Goal: Task Accomplishment & Management: Manage account settings

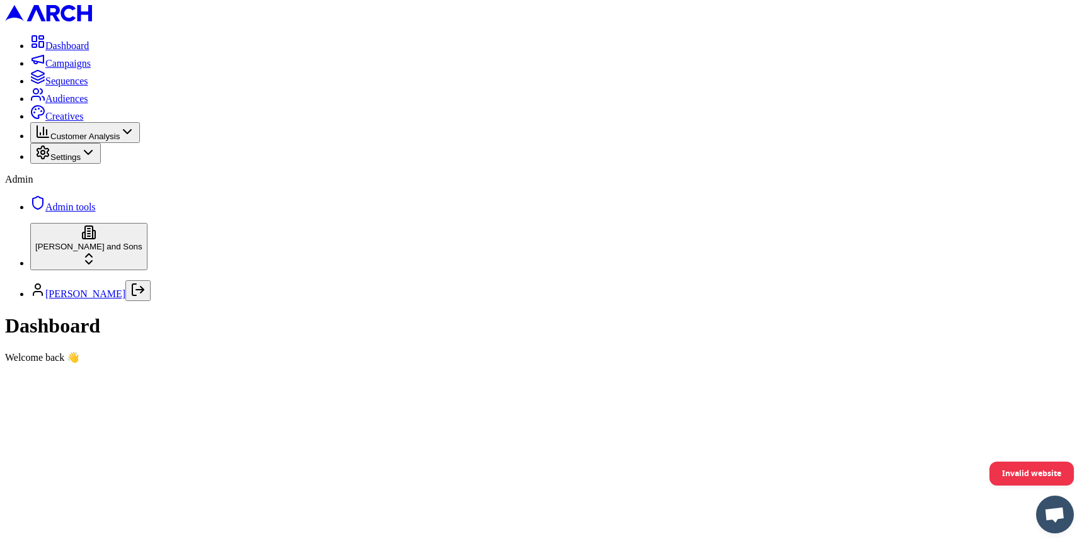
click at [83, 122] on span "Creatives" at bounding box center [64, 116] width 38 height 11
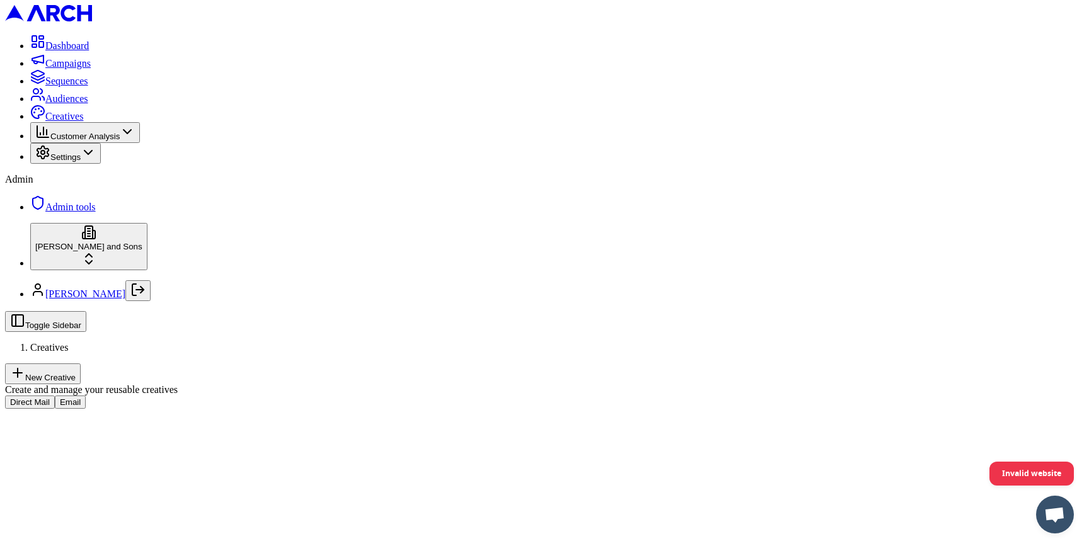
click at [86, 396] on button "Email" at bounding box center [70, 402] width 31 height 13
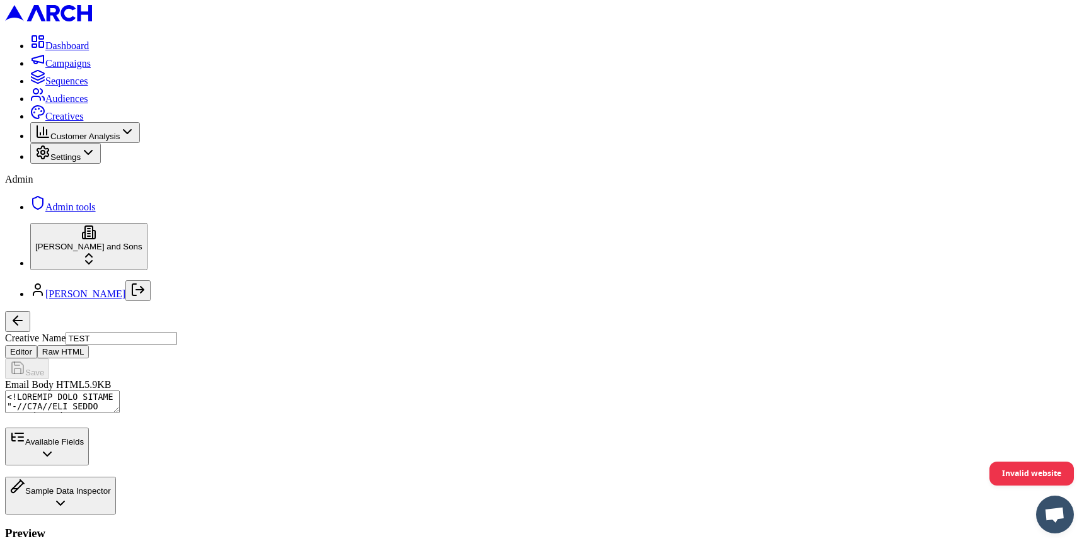
click at [116, 515] on button "Sample Data Inspector" at bounding box center [60, 496] width 111 height 38
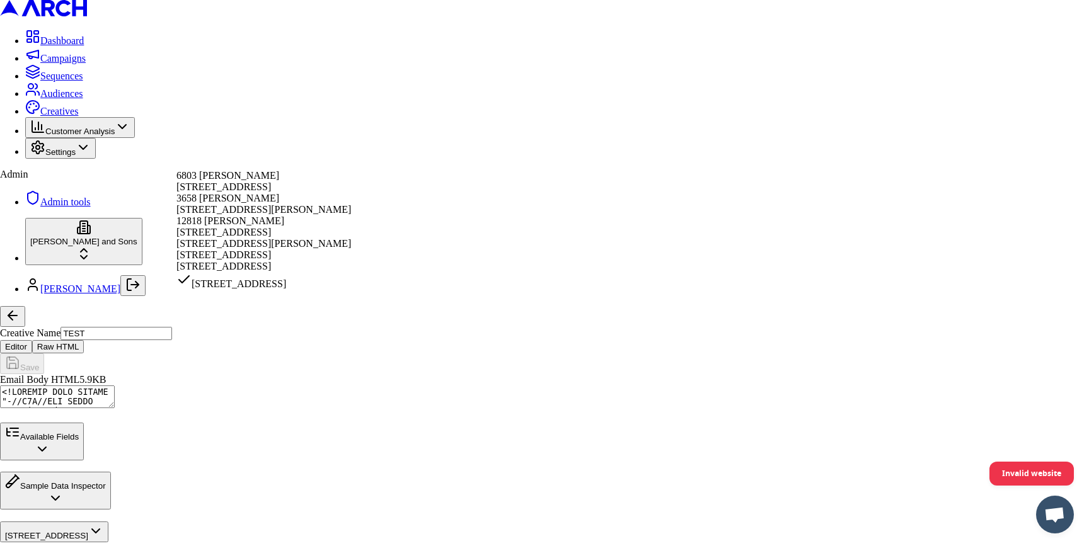
select select "22b5ed09-52cb-43dc-a60c-9e7f65ad0451"
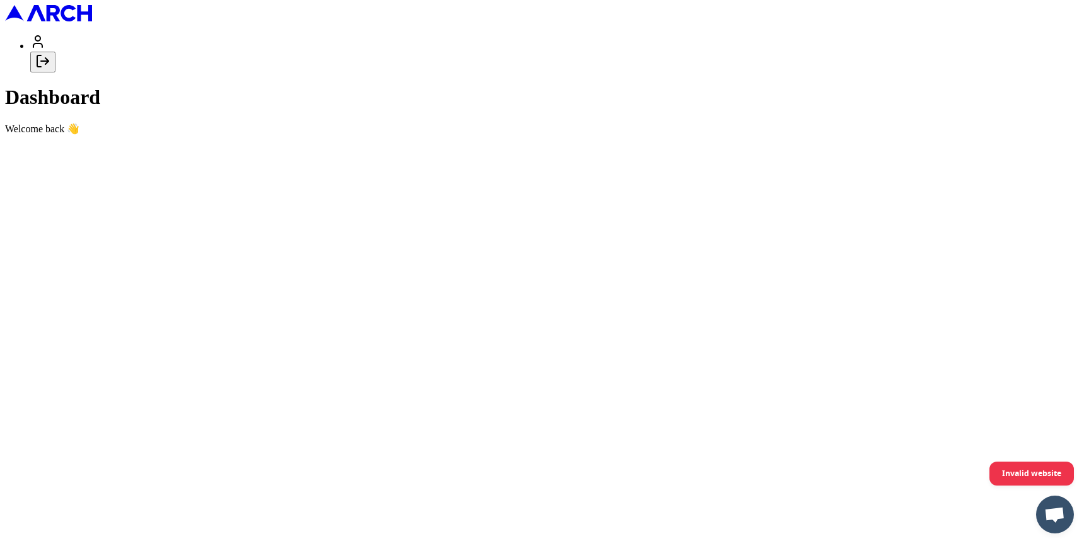
click at [49, 61] on line "Log out" at bounding box center [45, 61] width 8 height 0
type input "[EMAIL_ADDRESS][DOMAIN_NAME]"
